Goal: Task Accomplishment & Management: Use online tool/utility

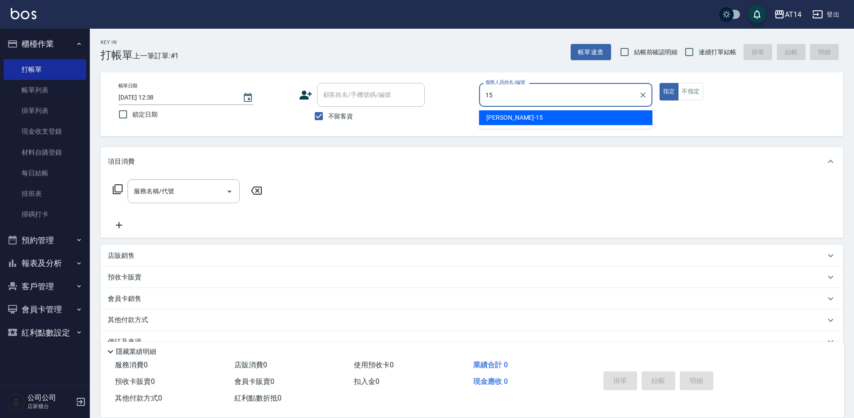
type input "15"
type button "true"
type input "Dora-15"
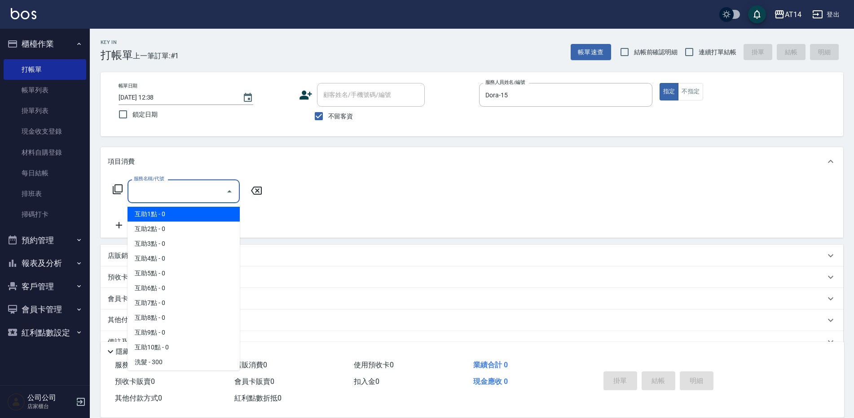
click at [171, 199] on input "服務名稱/代號" at bounding box center [177, 192] width 91 height 16
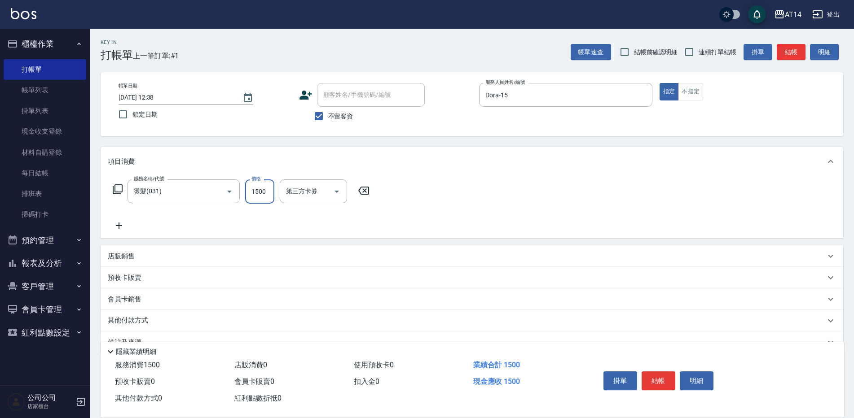
drag, startPoint x: 185, startPoint y: 190, endPoint x: -2, endPoint y: 220, distance: 189.1
click at [0, 220] on html "AT14 登出 櫃檯作業 打帳單 帳單列表 掛單列表 現金收支登錄 材料自購登錄 每日結帳 排班表 掃碼打卡 預約管理 預約管理 單日預約紀錄 單週預約紀錄 …" at bounding box center [427, 219] width 854 height 439
type input "護髮(051)"
type input "2500"
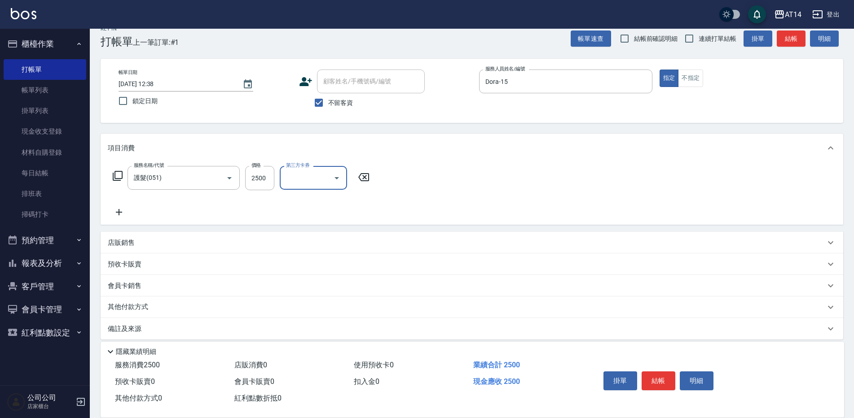
scroll to position [21, 0]
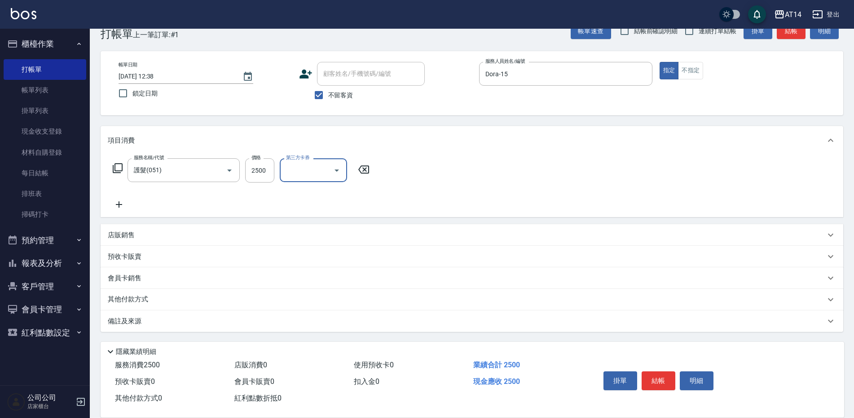
click at [161, 302] on div "其他付款方式" at bounding box center [466, 300] width 717 height 10
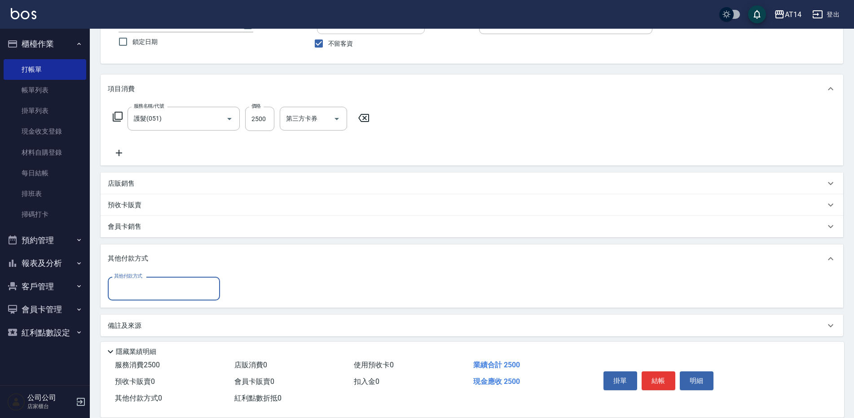
scroll to position [77, 0]
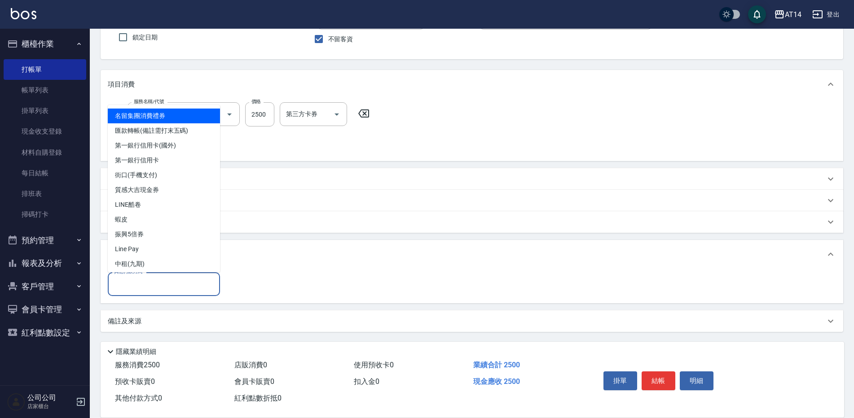
click at [163, 281] on input "其他付款方式" at bounding box center [164, 285] width 104 height 16
drag, startPoint x: 184, startPoint y: 128, endPoint x: 199, endPoint y: 191, distance: 64.1
click at [184, 127] on span "匯款轉帳(備註需打末五碼)" at bounding box center [164, 130] width 112 height 15
type input "匯款轉帳(備註需打末五碼)"
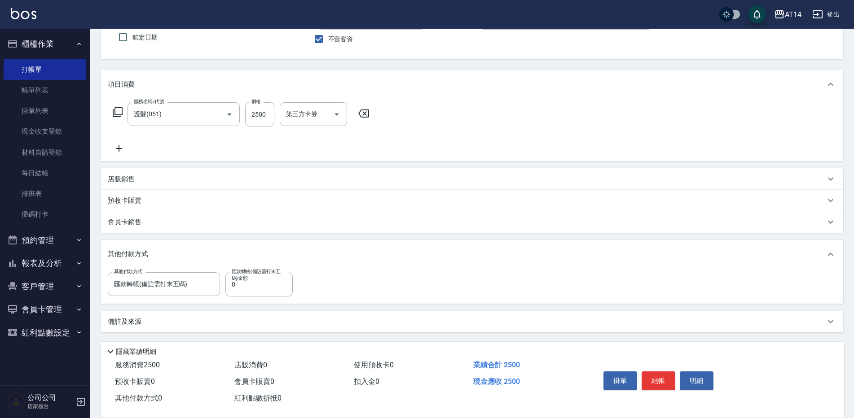
click at [253, 279] on label "匯款轉帳(備註需打末五碼)金額" at bounding box center [257, 274] width 51 height 13
click at [253, 279] on input "0" at bounding box center [258, 284] width 67 height 24
type input "2500"
click at [222, 322] on div "備註及來源" at bounding box center [466, 321] width 717 height 9
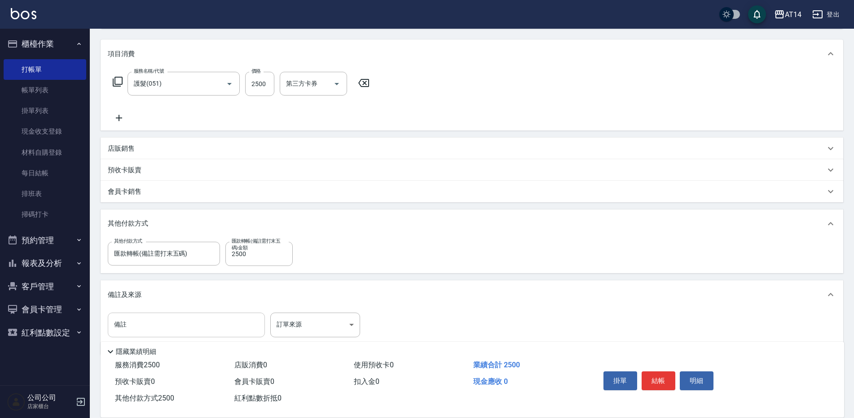
scroll to position [129, 0]
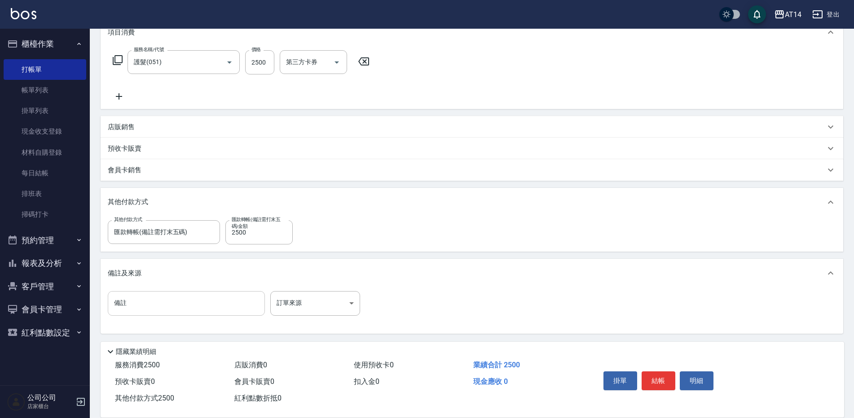
click at [214, 312] on input "備註" at bounding box center [186, 303] width 157 height 24
type input "後98836"
click at [298, 310] on body "AT14 登出 櫃檯作業 打帳單 帳單列表 掛單列表 現金收支登錄 材料自購登錄 每日結帳 排班表 掃碼打卡 預約管理 預約管理 單日預約紀錄 單週預約紀錄 …" at bounding box center [427, 145] width 854 height 549
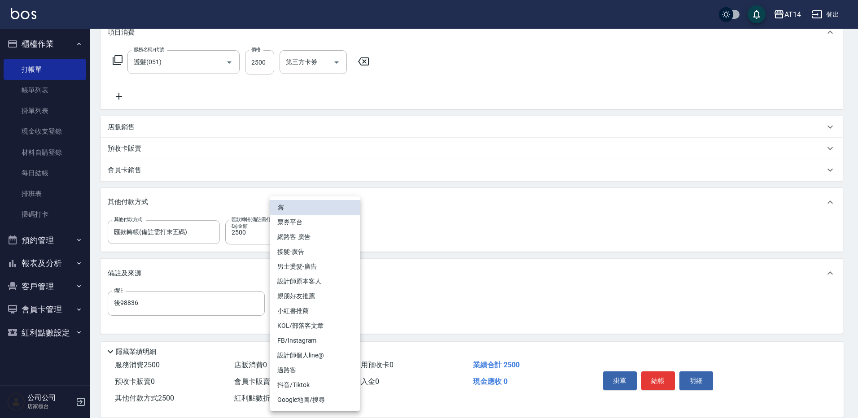
click at [349, 287] on li "設計師原本客人" at bounding box center [315, 281] width 90 height 15
type input "設計師原本客人"
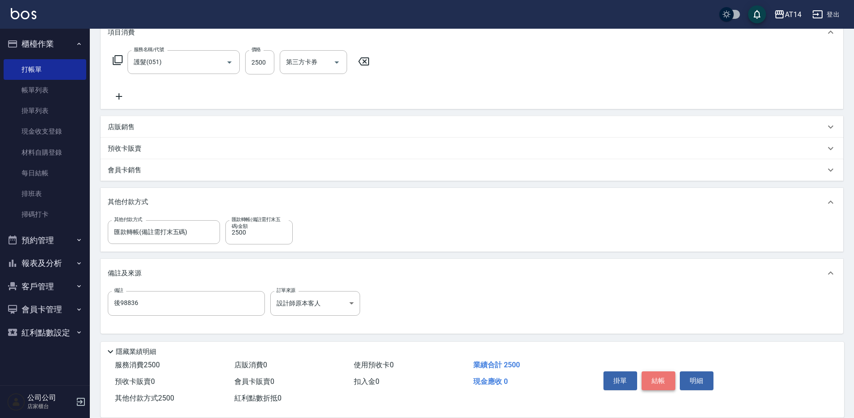
click at [660, 372] on button "結帳" at bounding box center [658, 381] width 34 height 19
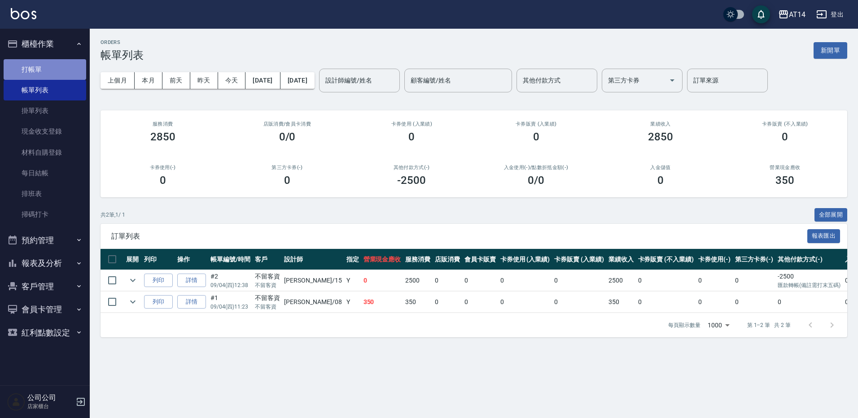
click at [29, 64] on link "打帳單" at bounding box center [45, 69] width 83 height 21
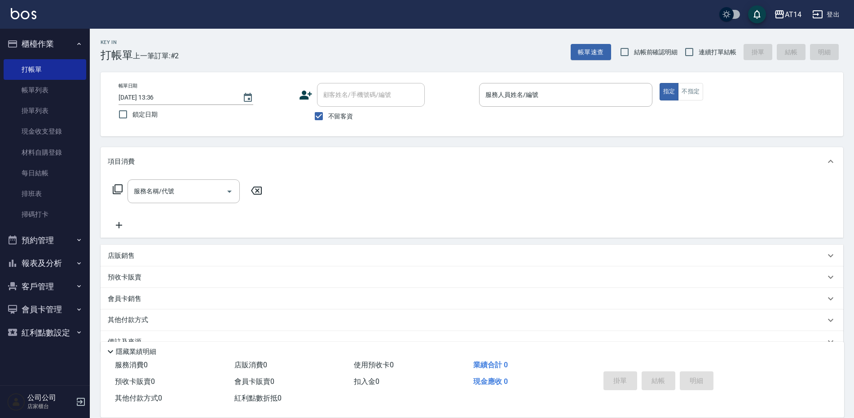
click at [702, 51] on span "連續打單結帳" at bounding box center [717, 52] width 38 height 9
click at [698, 51] on input "連續打單結帳" at bounding box center [689, 52] width 19 height 19
checkbox input "true"
click at [498, 94] on input "服務人員姓名/編號" at bounding box center [565, 95] width 165 height 16
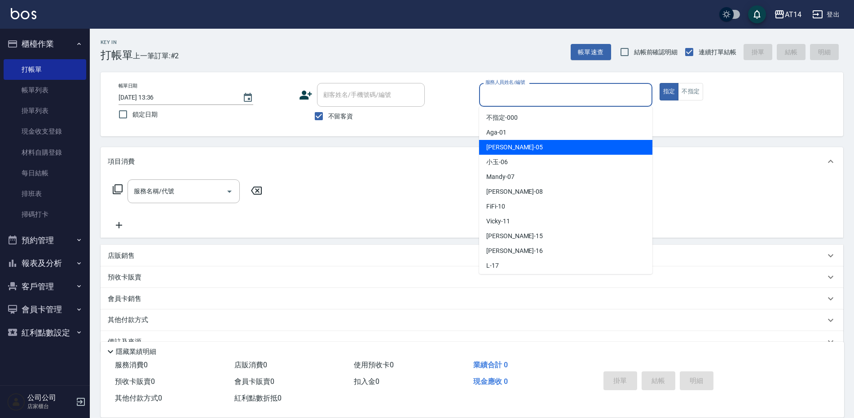
click at [497, 148] on span "Patty -05" at bounding box center [514, 147] width 57 height 9
type input "Patty-05"
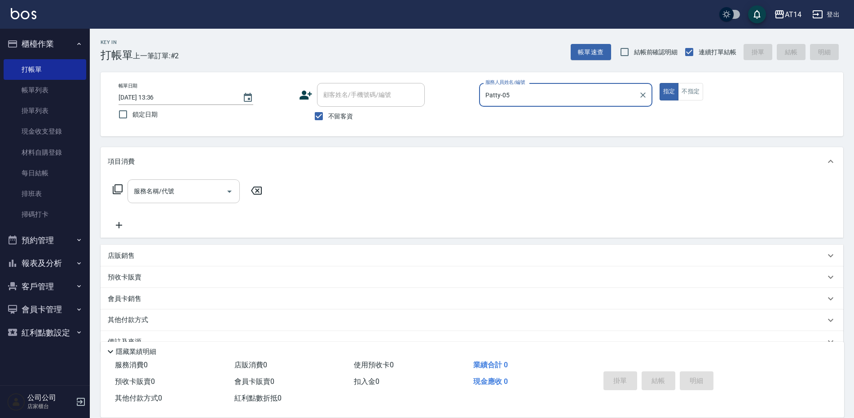
click at [183, 202] on div "服務名稱/代號" at bounding box center [183, 192] width 112 height 24
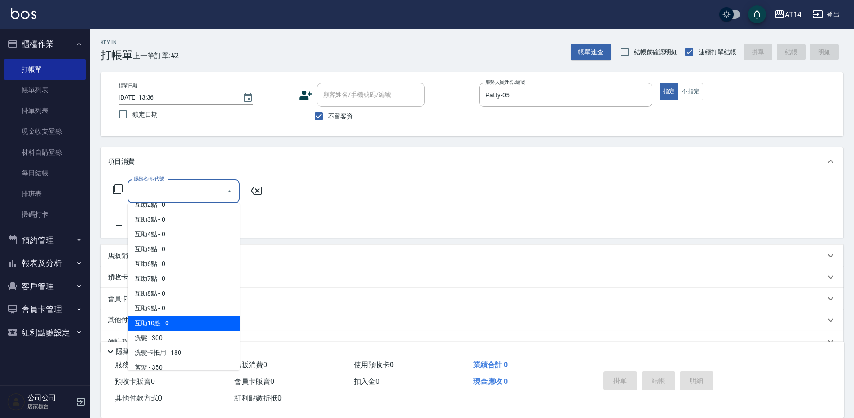
scroll to position [90, 0]
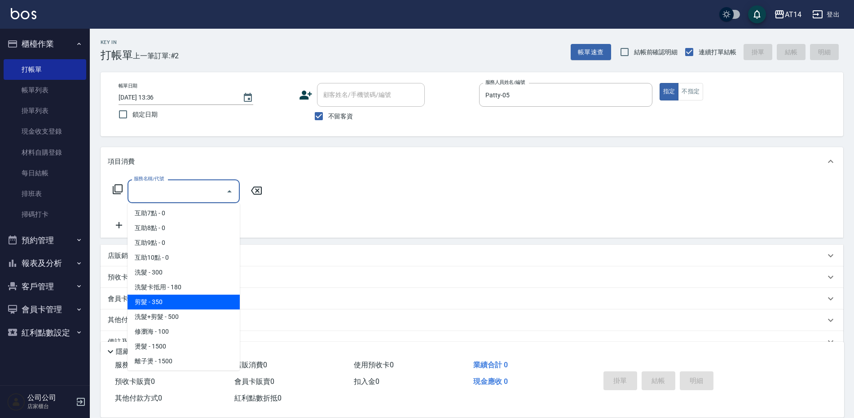
click at [145, 295] on span "剪髮 - 350" at bounding box center [183, 302] width 112 height 15
type input "剪髮(021)"
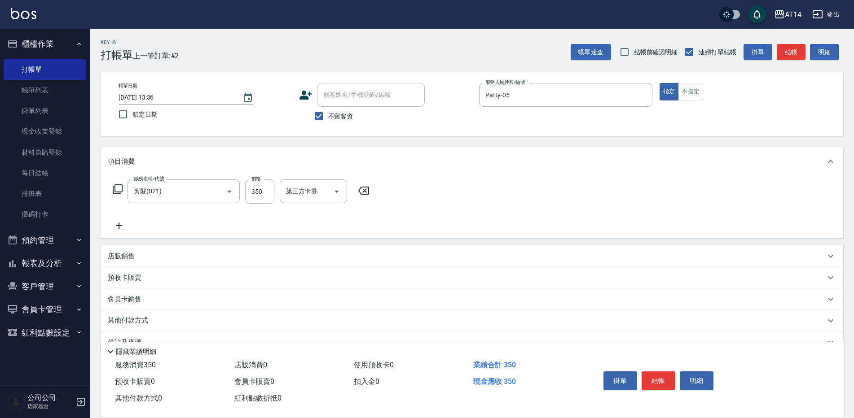
click at [120, 226] on icon at bounding box center [119, 226] width 6 height 6
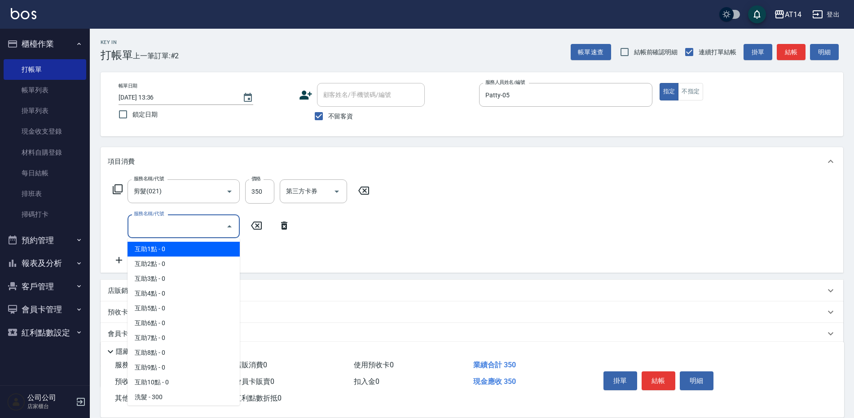
click at [143, 223] on input "服務名稱/代號" at bounding box center [177, 227] width 91 height 16
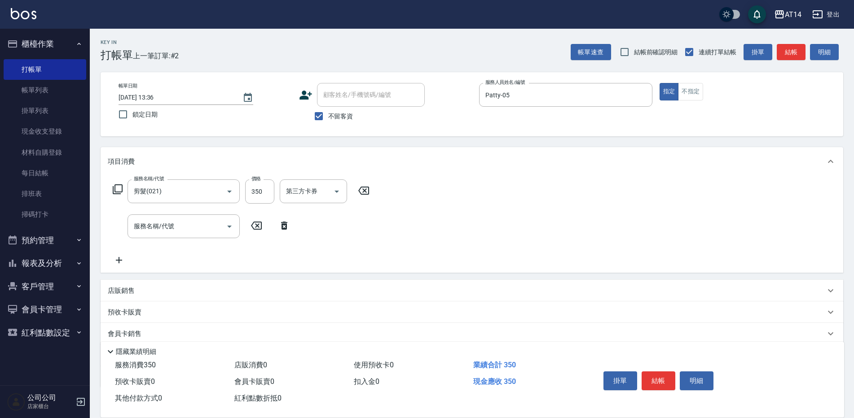
click at [358, 234] on div "服務名稱/代號 剪髮(021) 服務名稱/代號 價格 350 價格 第三方卡券 第三方卡券 服務名稱/代號 服務名稱/代號" at bounding box center [241, 223] width 267 height 86
click at [288, 223] on icon at bounding box center [284, 225] width 22 height 11
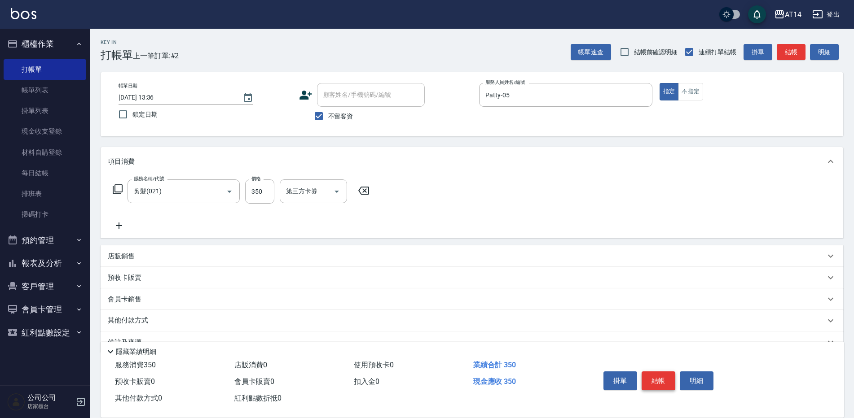
click at [663, 380] on button "結帳" at bounding box center [658, 381] width 34 height 19
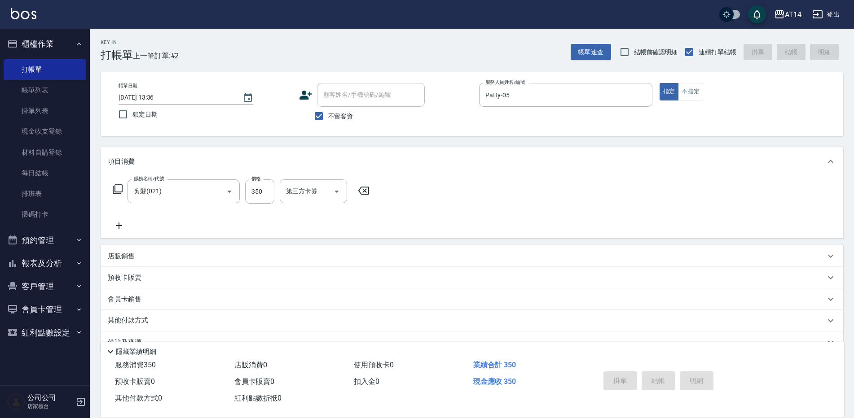
type input "[DATE] 13:37"
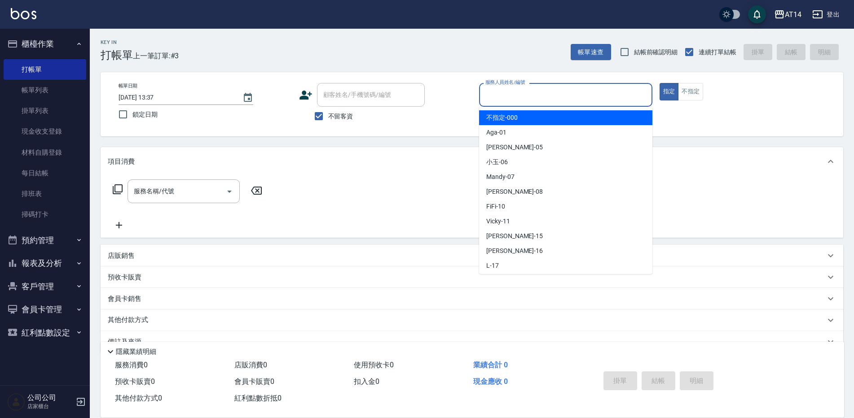
click at [496, 89] on input "服務人員姓名/編號" at bounding box center [565, 95] width 165 height 16
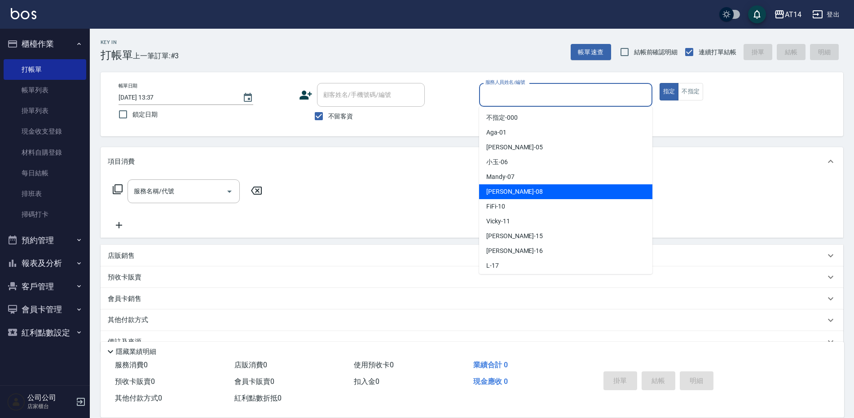
click at [505, 191] on span "[PERSON_NAME] -08" at bounding box center [514, 191] width 57 height 9
type input "[PERSON_NAME]-08"
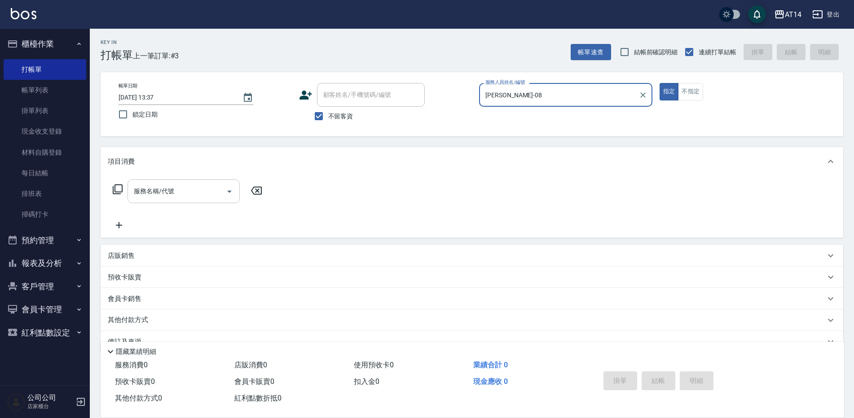
click at [164, 195] on div "服務名稱/代號 服務名稱/代號" at bounding box center [183, 192] width 112 height 24
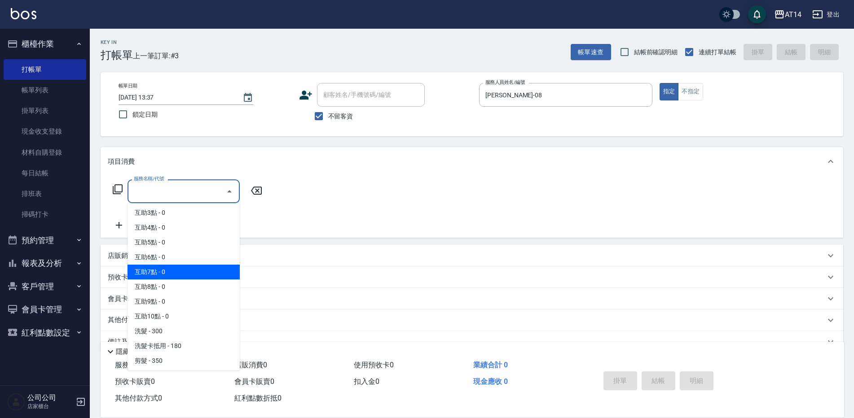
scroll to position [45, 0]
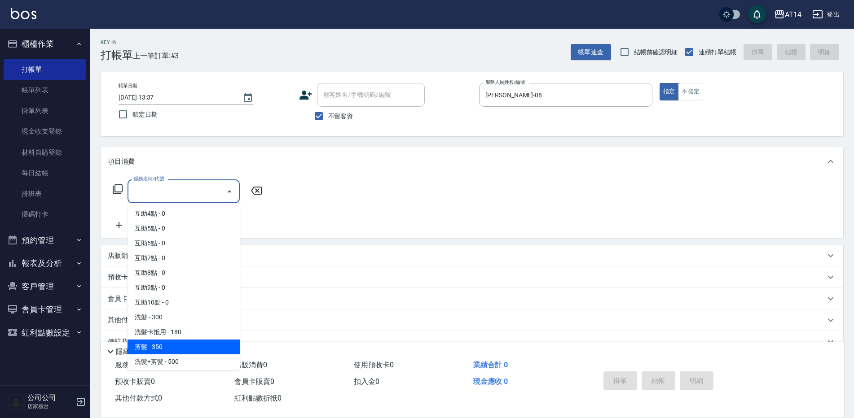
click at [149, 349] on span "剪髮 - 350" at bounding box center [183, 347] width 112 height 15
type input "剪髮(021)"
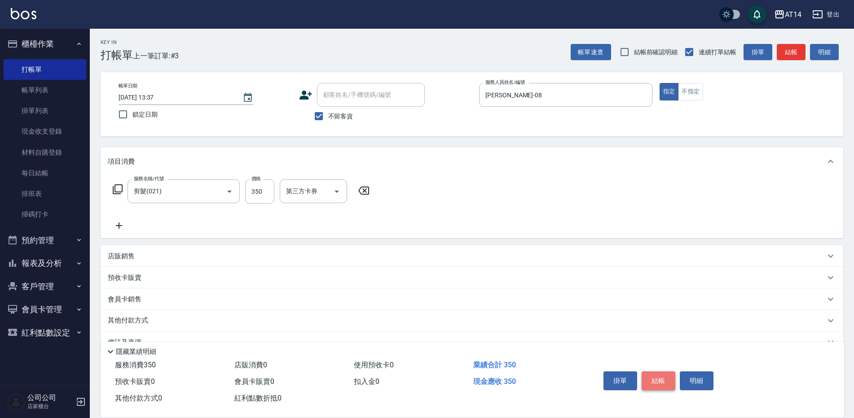
click at [661, 378] on button "結帳" at bounding box center [658, 381] width 34 height 19
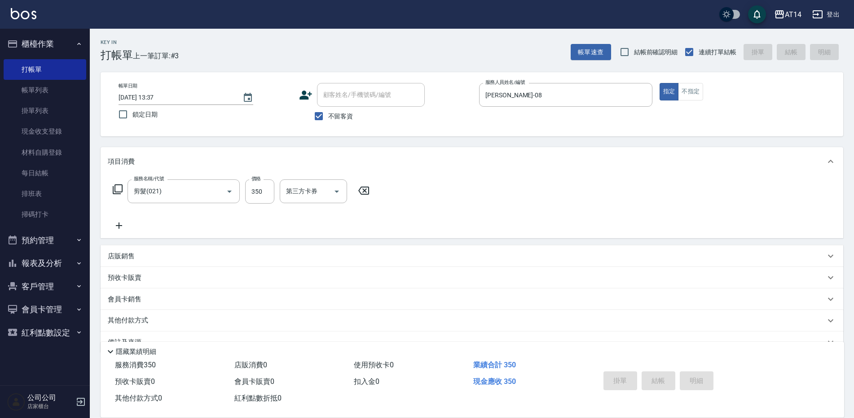
type input "[DATE] 13:56"
